Goal: Navigation & Orientation: Go to known website

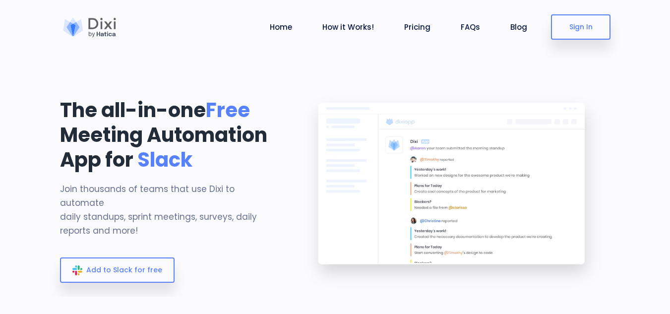
click at [615, 128] on div at bounding box center [453, 192] width 330 height 210
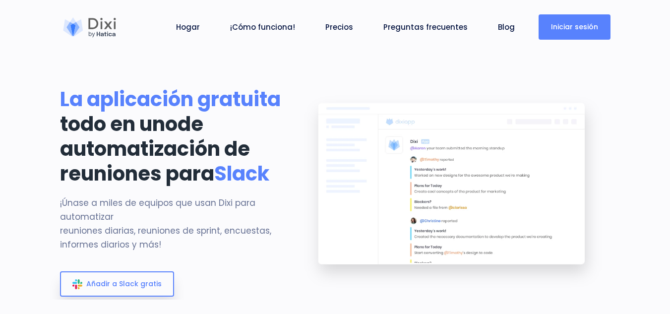
click at [596, 28] on font "Iniciar sesión" at bounding box center [574, 27] width 47 height 10
click at [624, 127] on section "La aplicación gratuita todo en uno de automatización de reuniones para Slack ¡Ú…" at bounding box center [335, 150] width 670 height 300
click at [522, 140] on img at bounding box center [453, 192] width 315 height 210
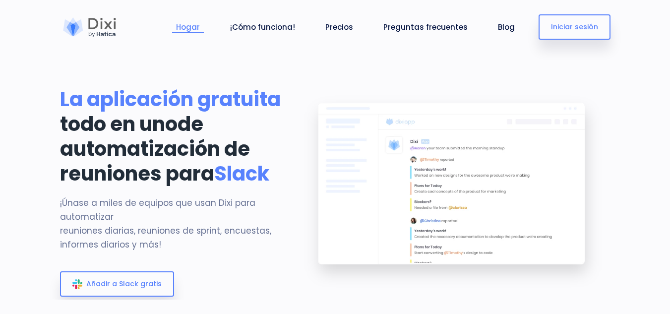
click at [194, 30] on font "Hogar" at bounding box center [188, 27] width 24 height 10
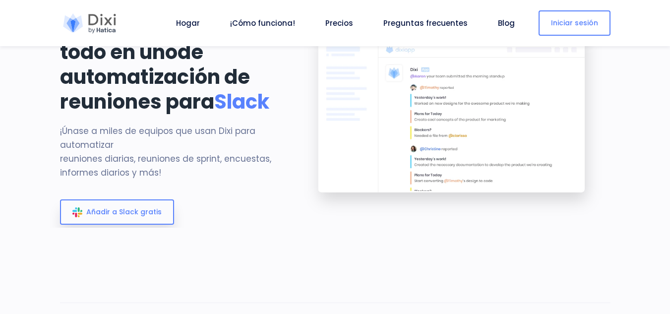
scroll to position [108, 0]
